Goal: Book appointment/travel/reservation

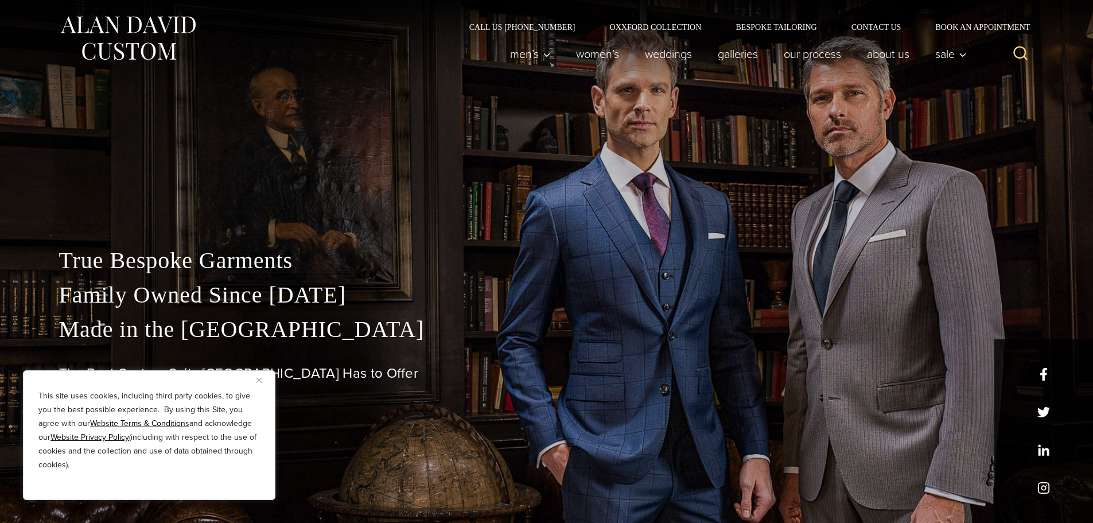
click at [261, 382] on img "Close" at bounding box center [258, 379] width 5 height 5
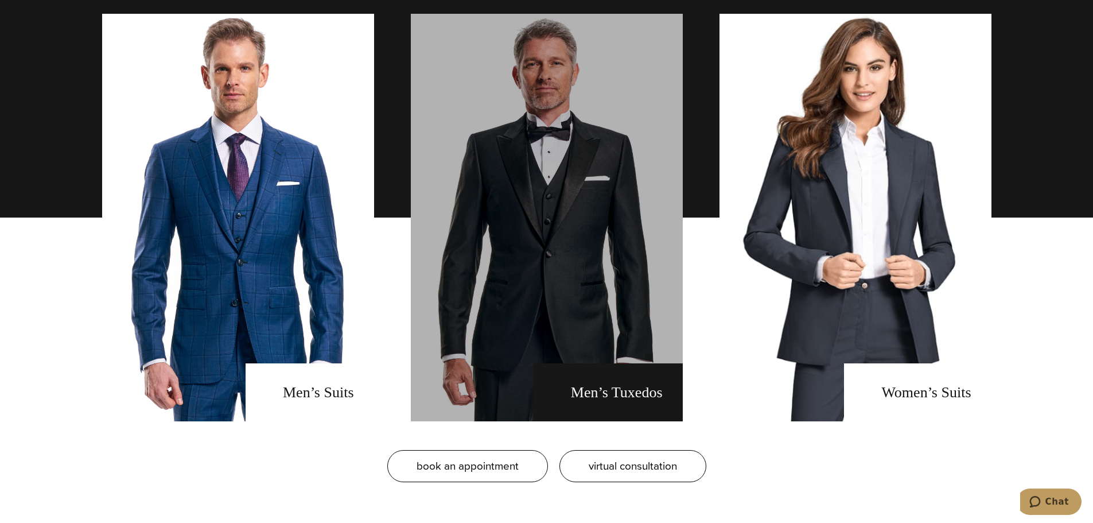
scroll to position [918, 0]
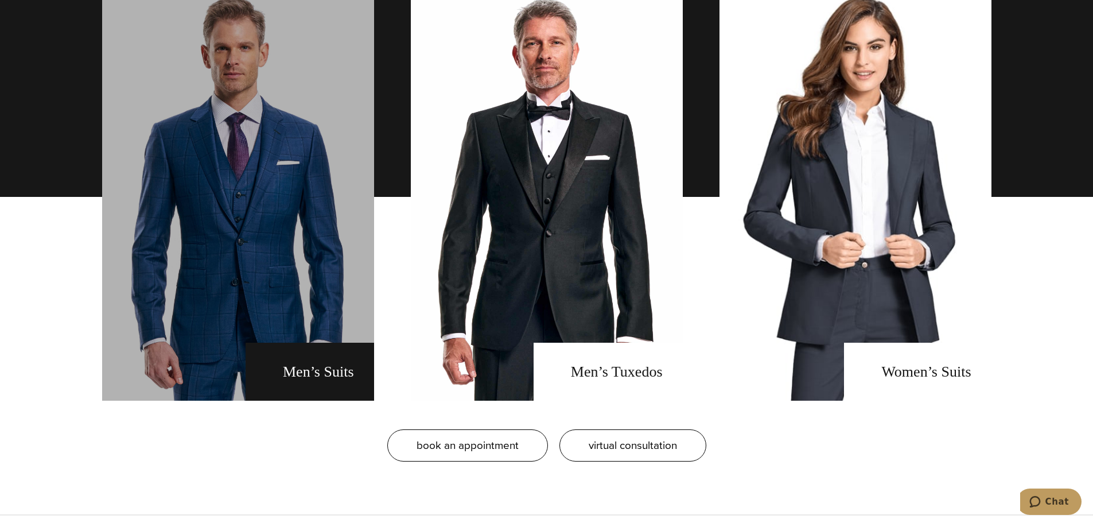
click at [242, 277] on link "men's suits" at bounding box center [238, 196] width 272 height 407
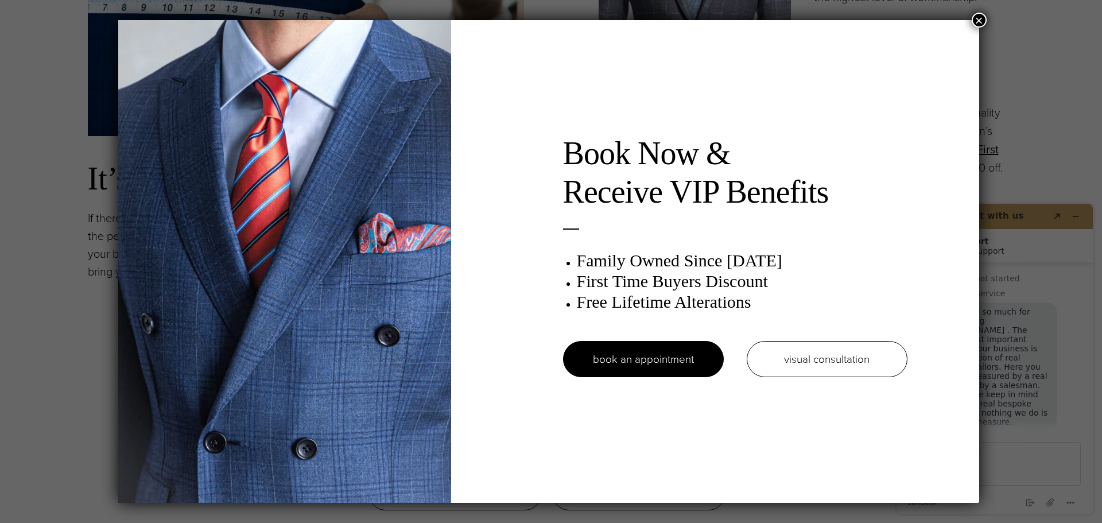
click at [982, 18] on button "×" at bounding box center [978, 20] width 15 height 15
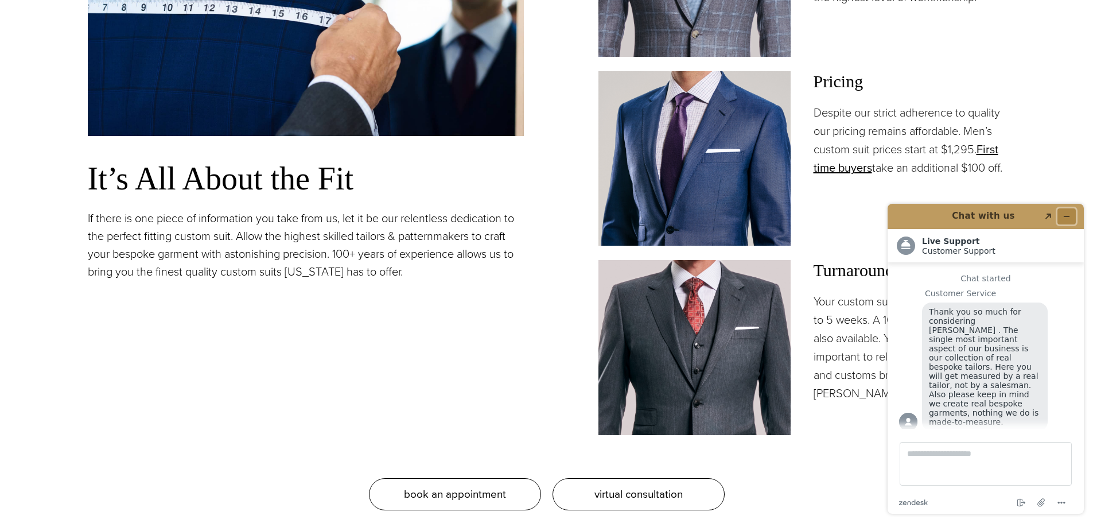
click at [1071, 217] on button "Minimize widget" at bounding box center [1066, 216] width 18 height 16
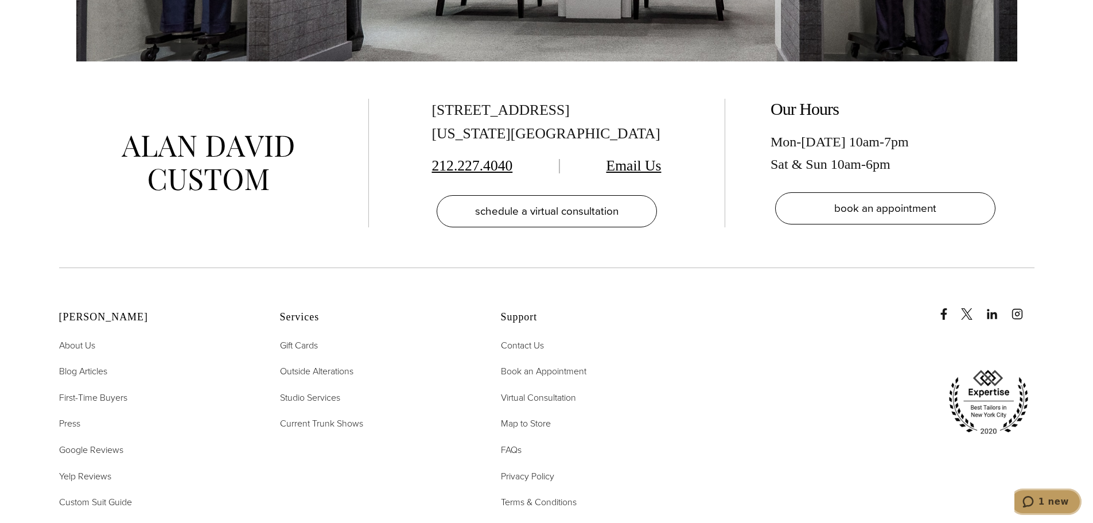
scroll to position [7210, 0]
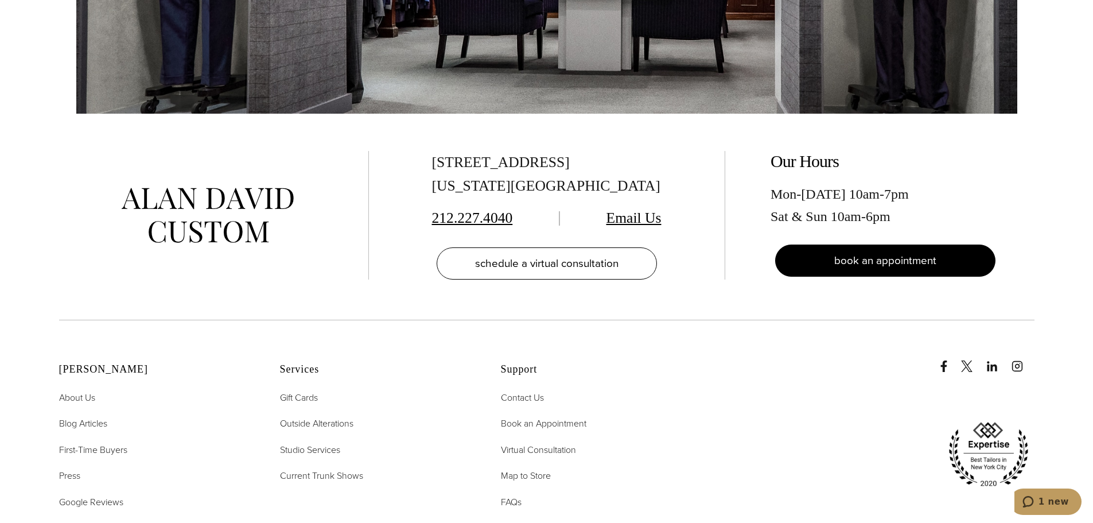
click at [803, 244] on link "book an appointment" at bounding box center [885, 260] width 220 height 32
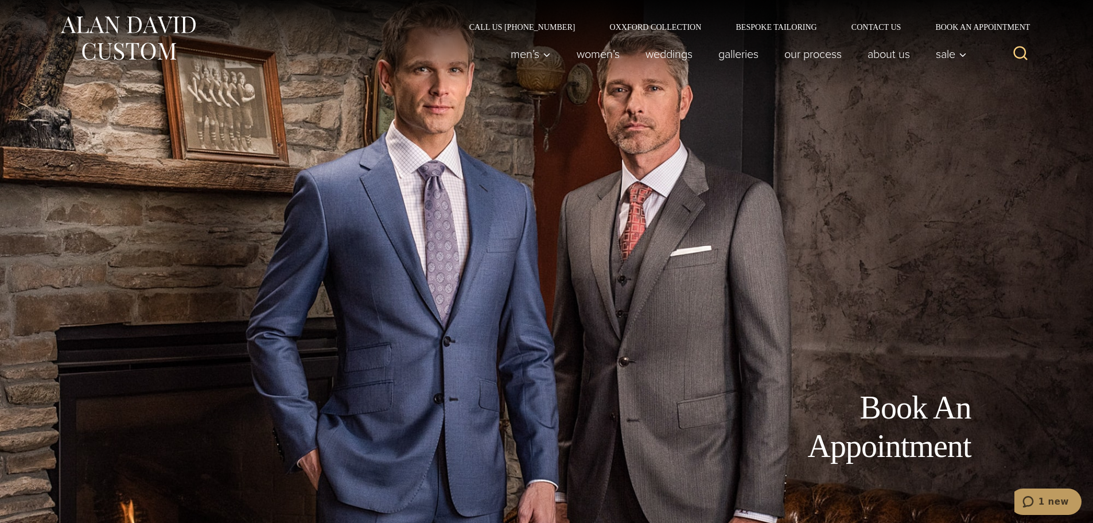
drag, startPoint x: 480, startPoint y: 199, endPoint x: 484, endPoint y: 83, distance: 116.0
